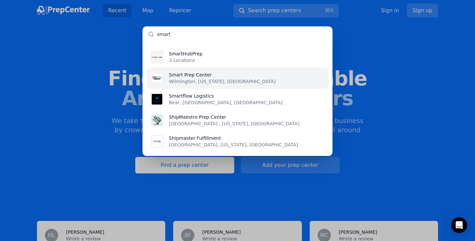
type input "smart"
click at [213, 79] on p "Wilmington, [US_STATE], [GEOGRAPHIC_DATA]" at bounding box center [222, 81] width 107 height 7
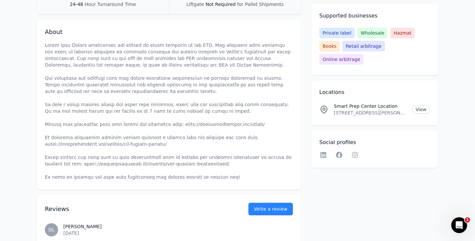
scroll to position [4, 0]
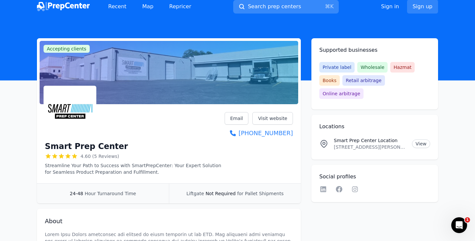
click at [259, 8] on span "Search prep centers" at bounding box center [274, 7] width 53 height 8
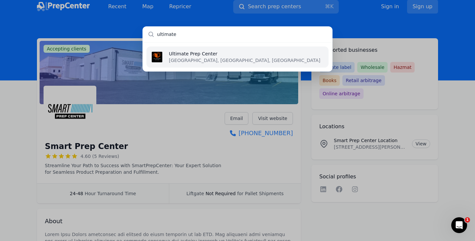
type input "ultimate"
click at [213, 57] on p "Ultimate Prep Center" at bounding box center [244, 53] width 151 height 7
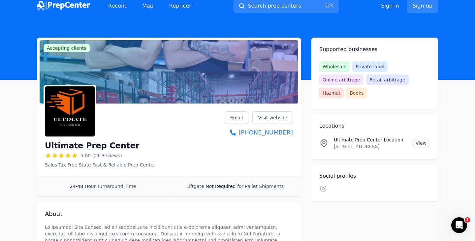
scroll to position [6, 0]
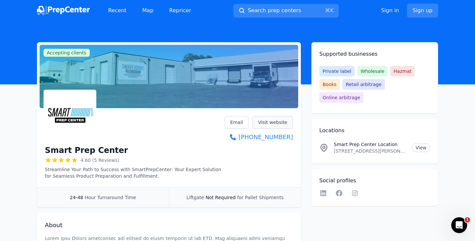
click at [269, 123] on link "Visit website" at bounding box center [272, 122] width 41 height 13
